Goal: Navigation & Orientation: Find specific page/section

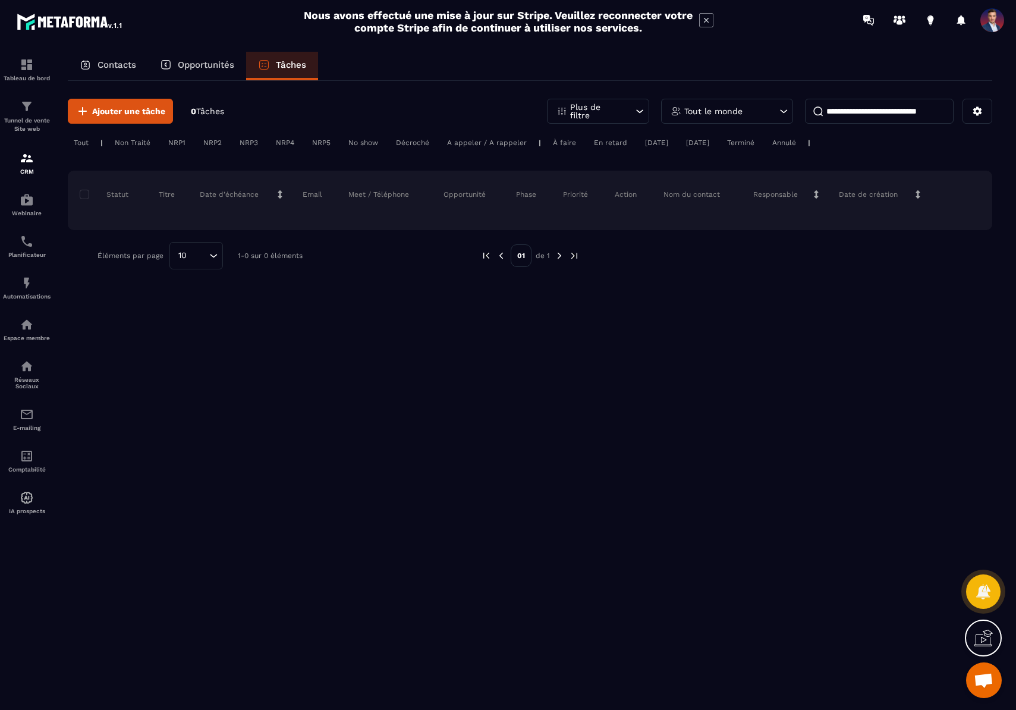
scroll to position [304, 0]
click at [109, 57] on div "Contacts" at bounding box center [108, 66] width 80 height 29
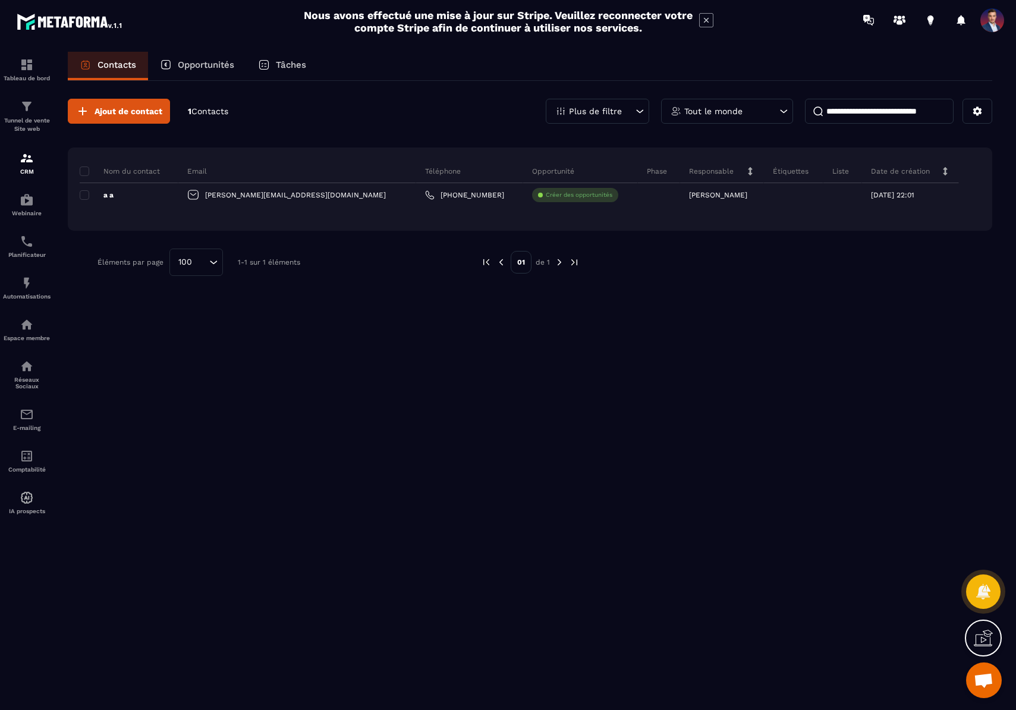
click at [209, 68] on p "Opportunités" at bounding box center [206, 64] width 57 height 11
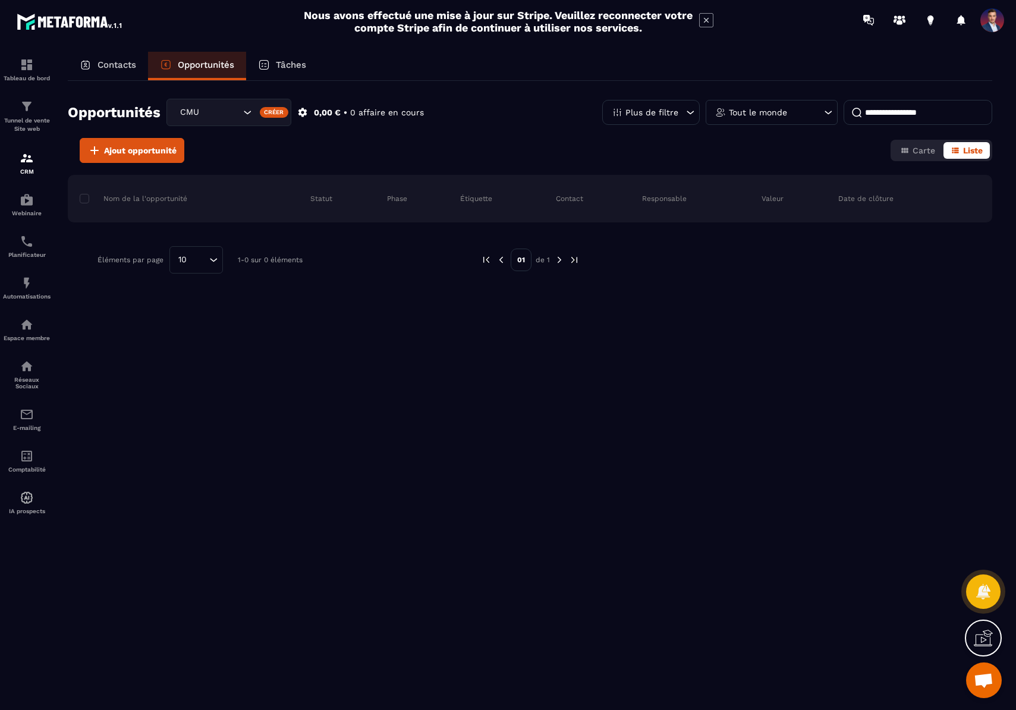
click at [110, 74] on div "Contacts" at bounding box center [108, 66] width 80 height 29
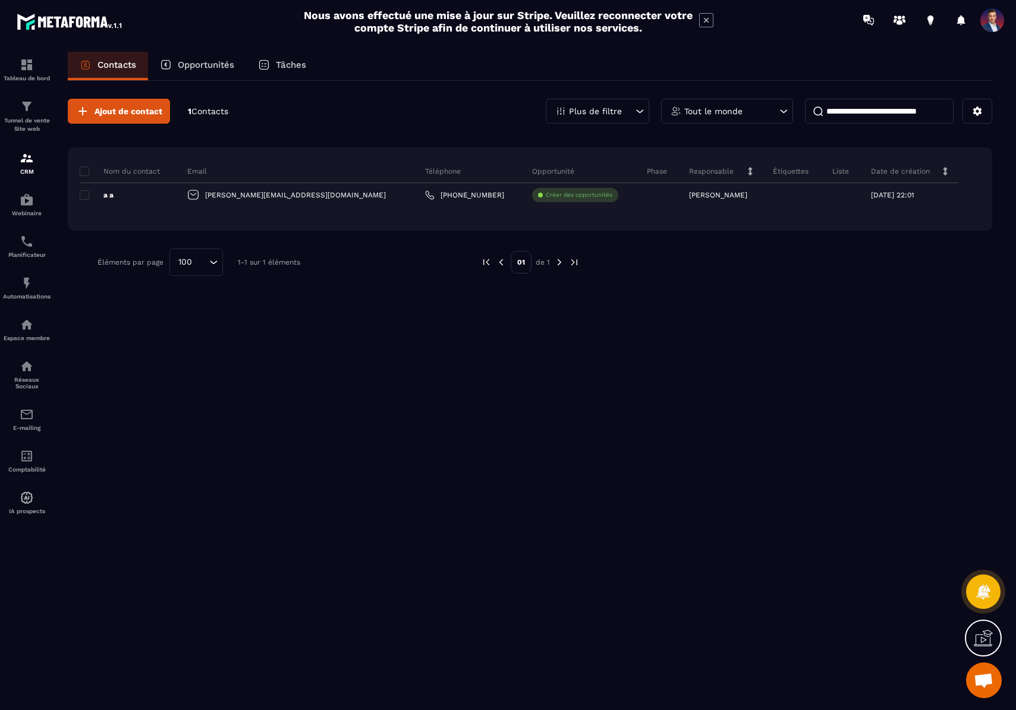
click at [289, 73] on div "Tâches" at bounding box center [282, 66] width 72 height 29
